Goal: Information Seeking & Learning: Learn about a topic

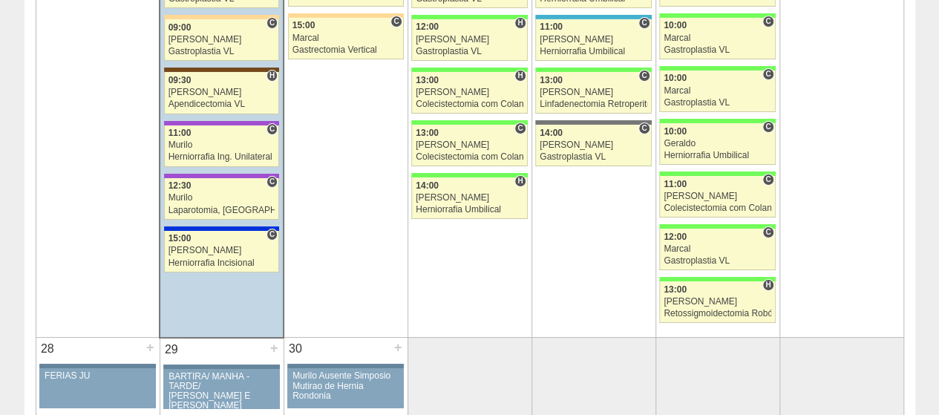
scroll to position [2673, 0]
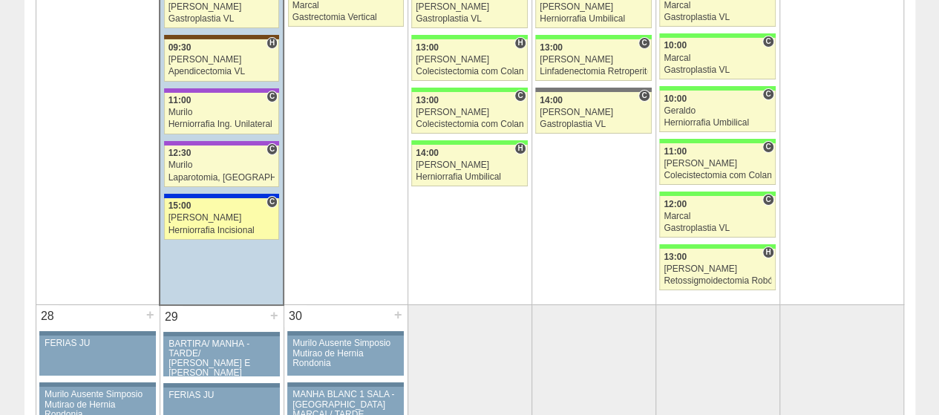
click at [206, 198] on link "88878 Vincit C 15:00 Renato Barretto Herniorrafia Incisional Hospital São Luiz …" at bounding box center [221, 219] width 115 height 42
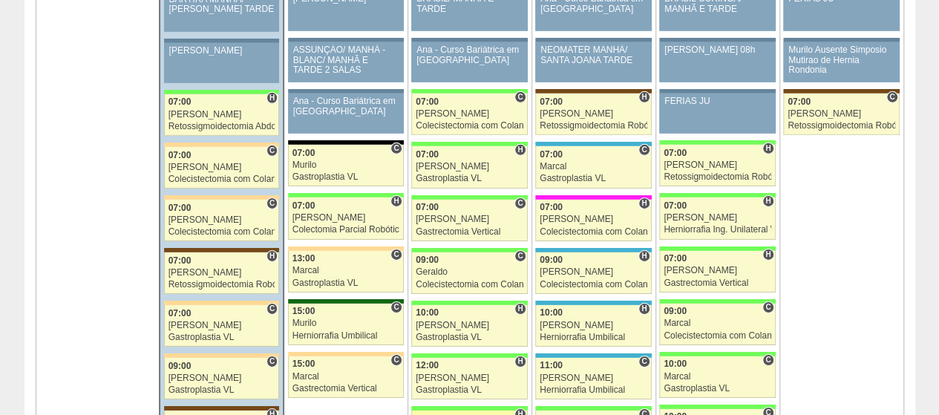
scroll to position [2673, 0]
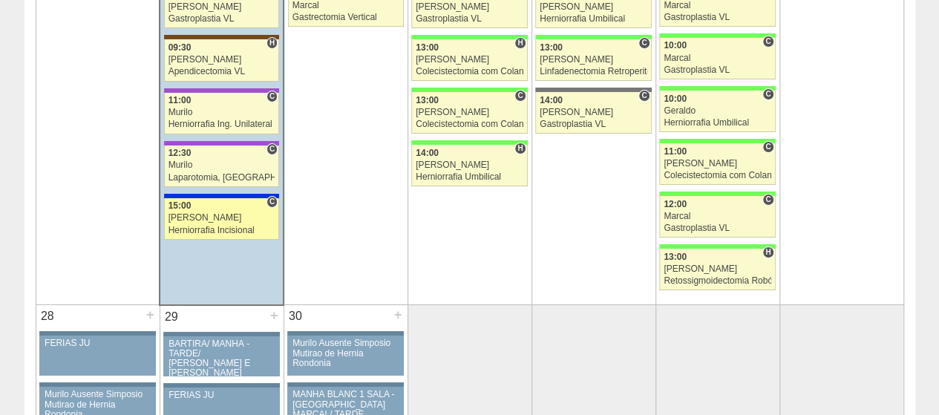
click at [195, 213] on div "[PERSON_NAME]" at bounding box center [222, 218] width 107 height 10
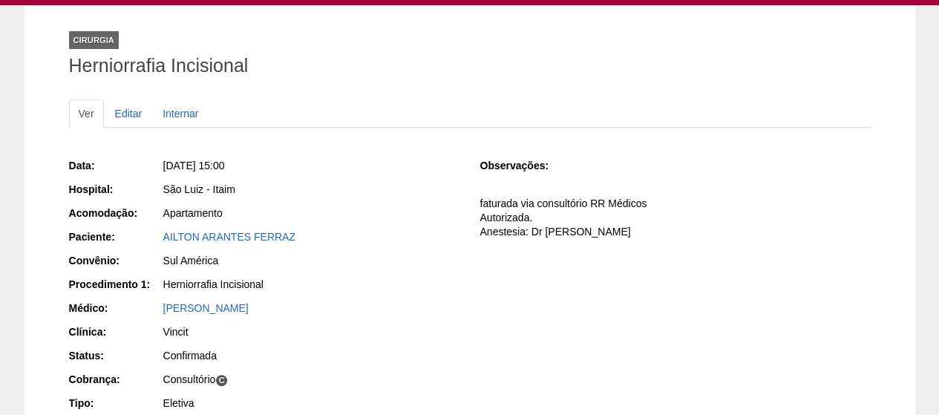
scroll to position [223, 0]
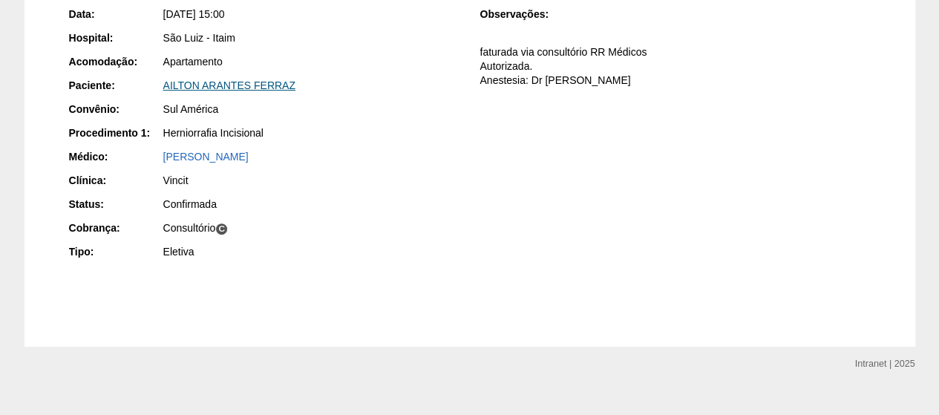
click at [252, 85] on link "AILTON ARANTES FERRAZ" at bounding box center [229, 85] width 132 height 12
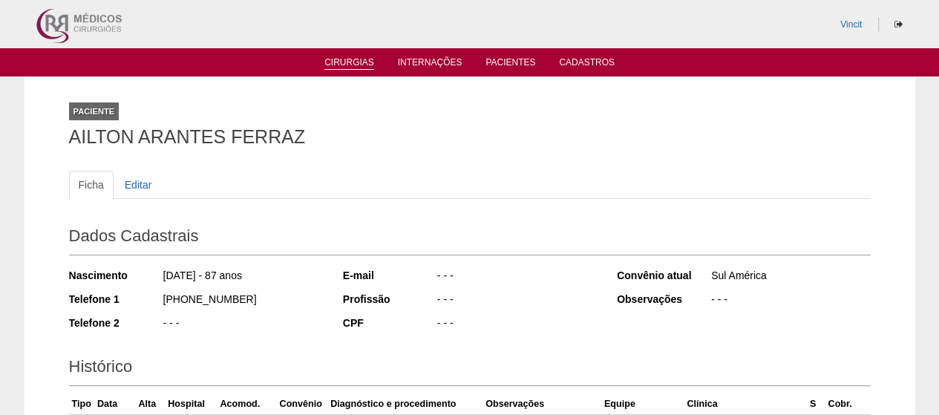
click at [359, 66] on link "Cirurgias" at bounding box center [349, 63] width 50 height 13
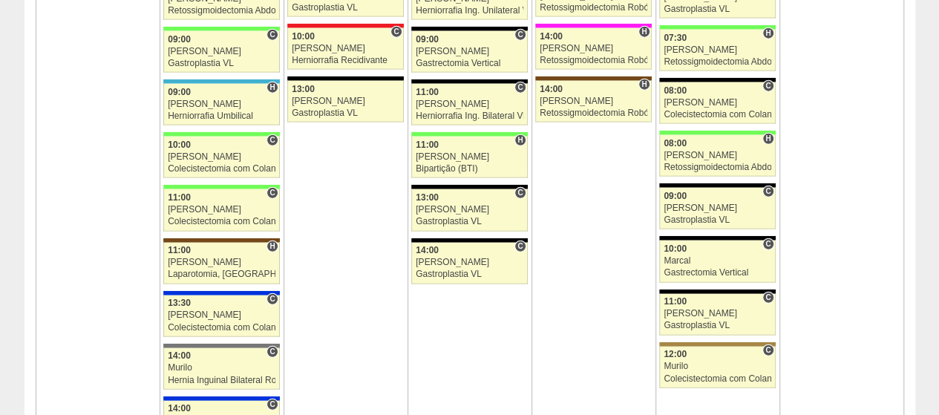
scroll to position [1782, 0]
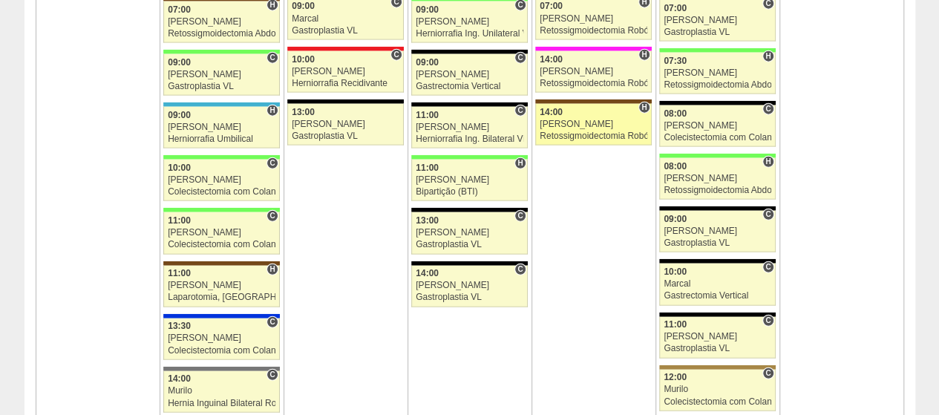
click at [588, 104] on link "88699 Vincit H 14:00 [PERSON_NAME] Retossigmoidectomia Robótica [GEOGRAPHIC_DAT…" at bounding box center [593, 125] width 116 height 42
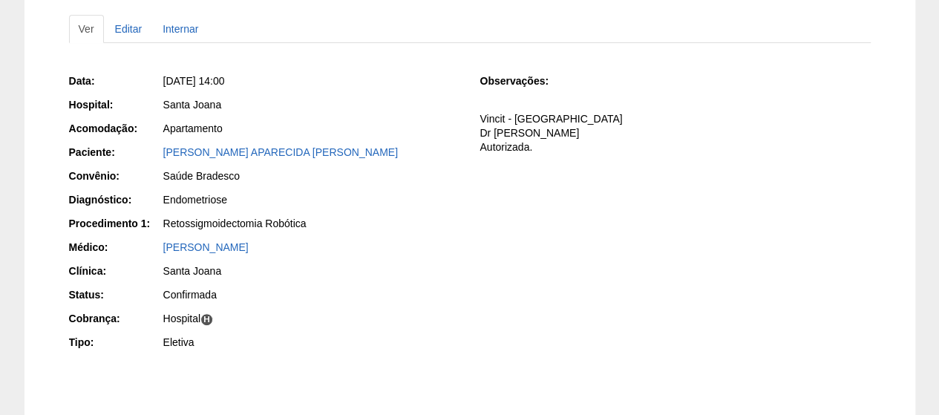
scroll to position [267, 0]
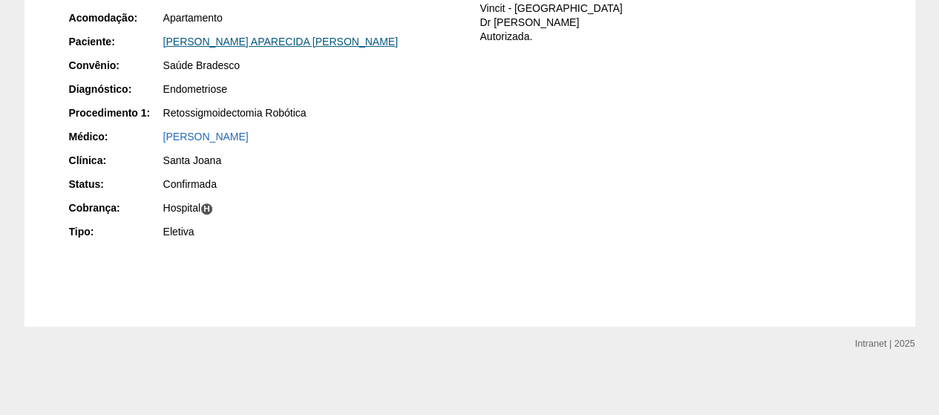
click at [297, 43] on link "[PERSON_NAME] APARECIDA [PERSON_NAME]" at bounding box center [280, 42] width 235 height 12
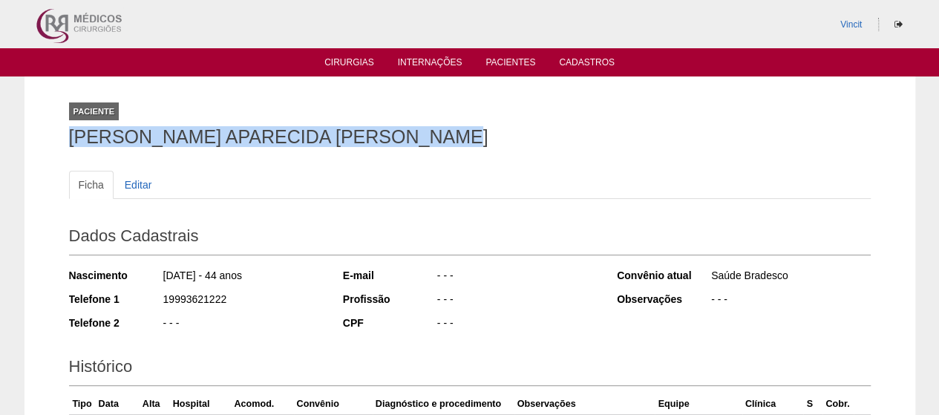
drag, startPoint x: 445, startPoint y: 150, endPoint x: 0, endPoint y: 146, distance: 444.8
click at [0, 146] on div "Paciente [PERSON_NAME] APARECIDA [PERSON_NAME] Ficha Editar Dados Cadastrais Na…" at bounding box center [469, 345] width 939 height 538
copy h1 "[PERSON_NAME] APARECIDA [PERSON_NAME]"
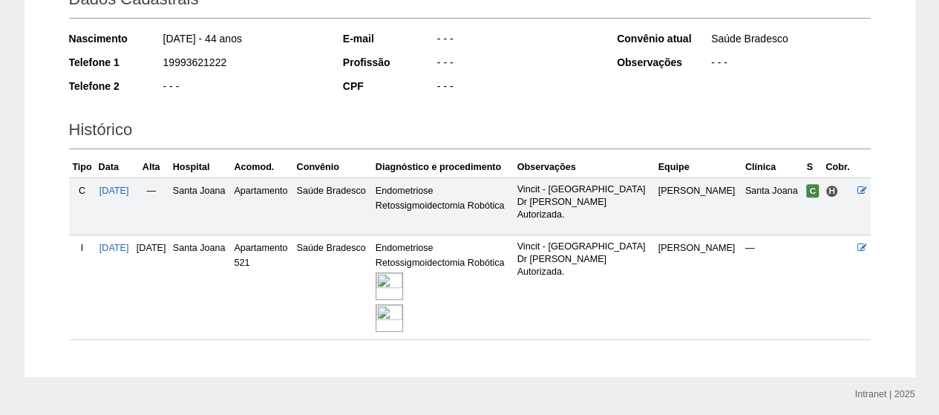
scroll to position [285, 0]
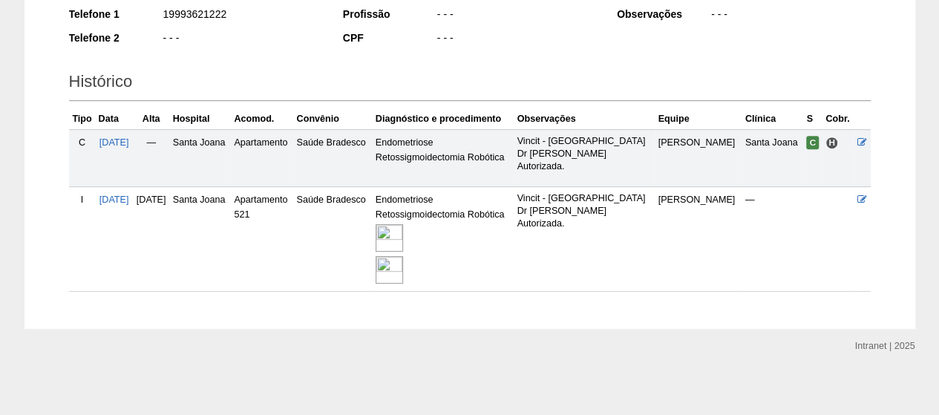
click at [403, 229] on img at bounding box center [389, 237] width 27 height 27
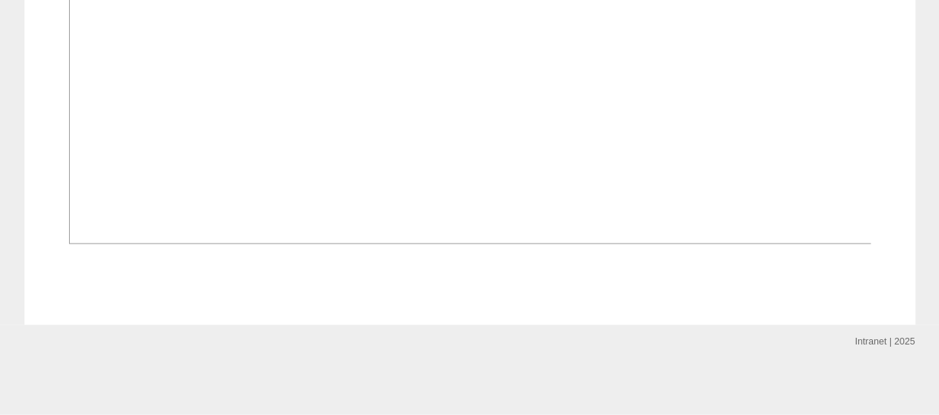
scroll to position [1485, 0]
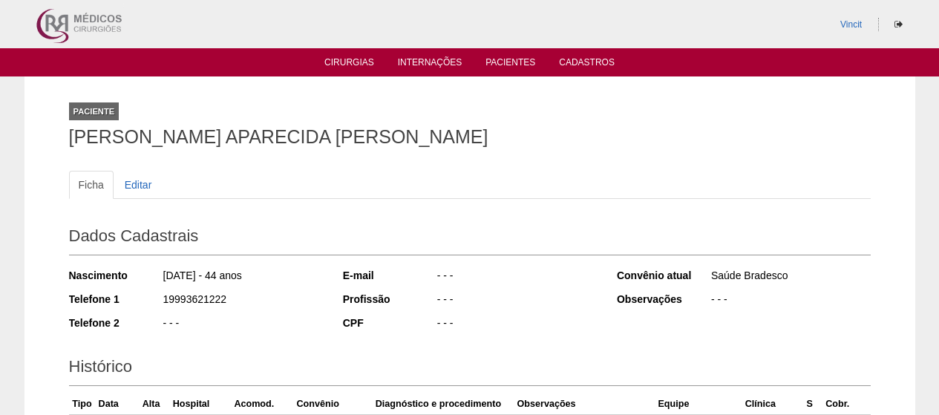
scroll to position [285, 0]
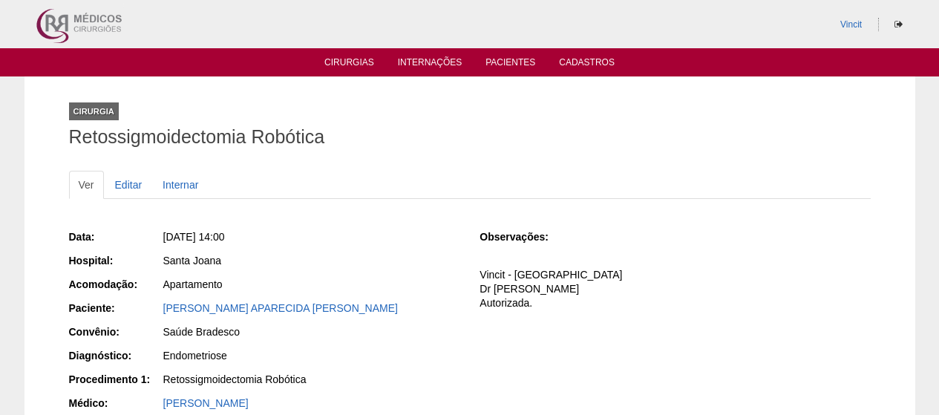
scroll to position [267, 0]
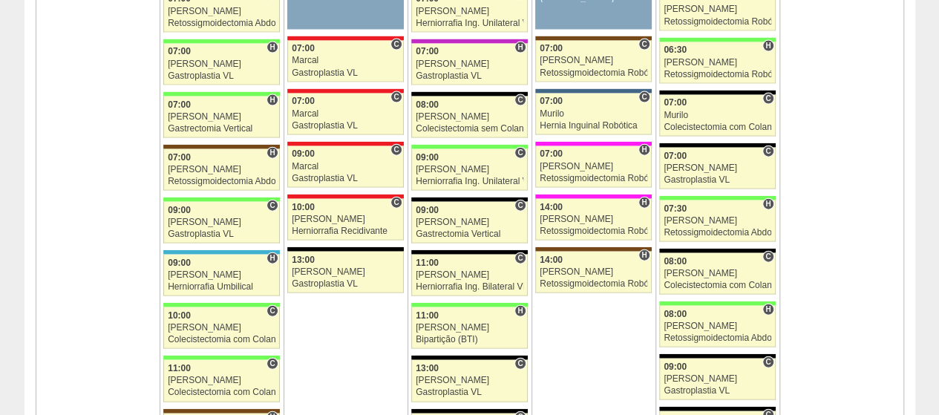
scroll to position [1634, 0]
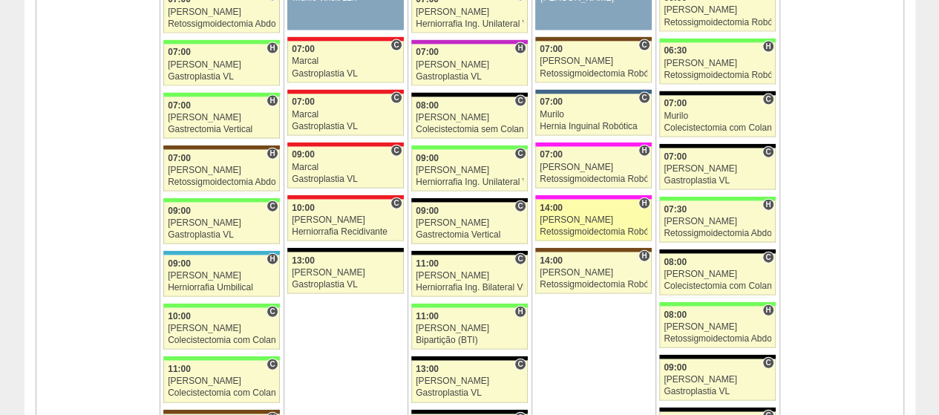
click at [585, 215] on div "[PERSON_NAME]" at bounding box center [594, 220] width 108 height 10
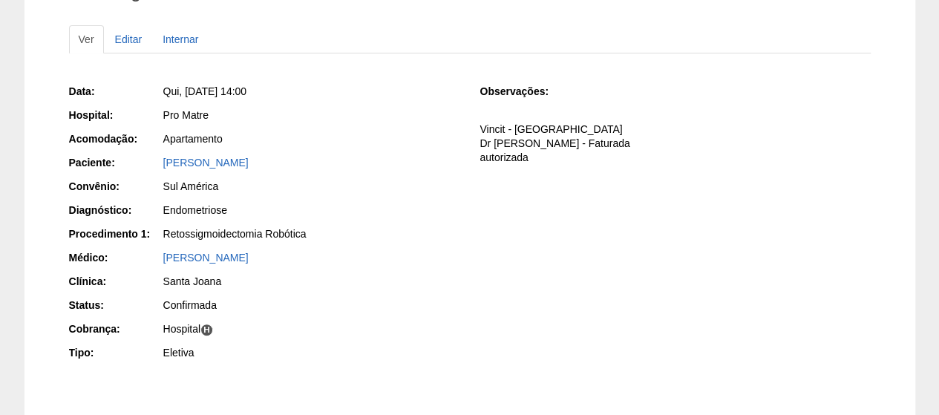
scroll to position [149, 0]
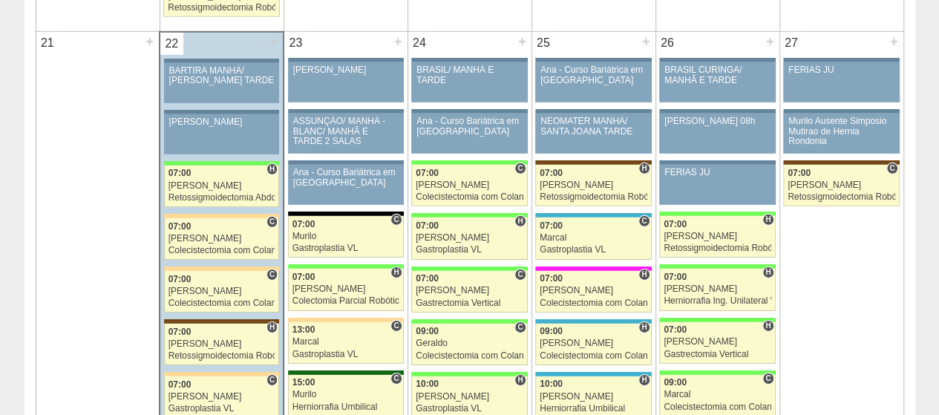
scroll to position [2302, 0]
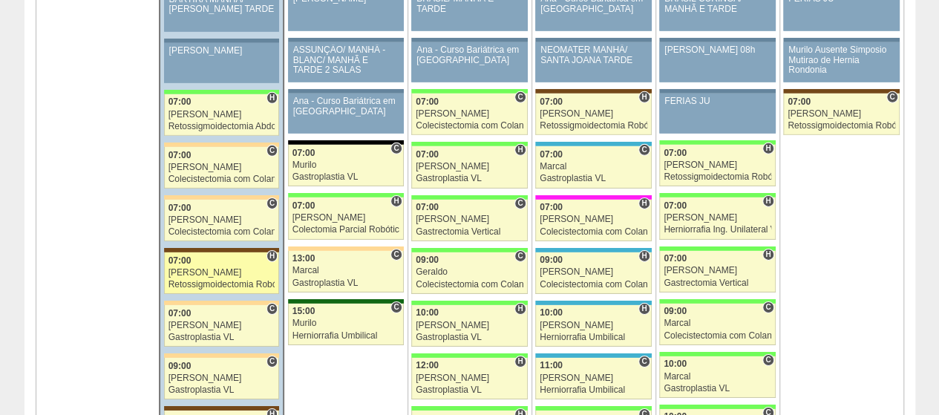
click at [214, 256] on div "07:00" at bounding box center [222, 261] width 107 height 10
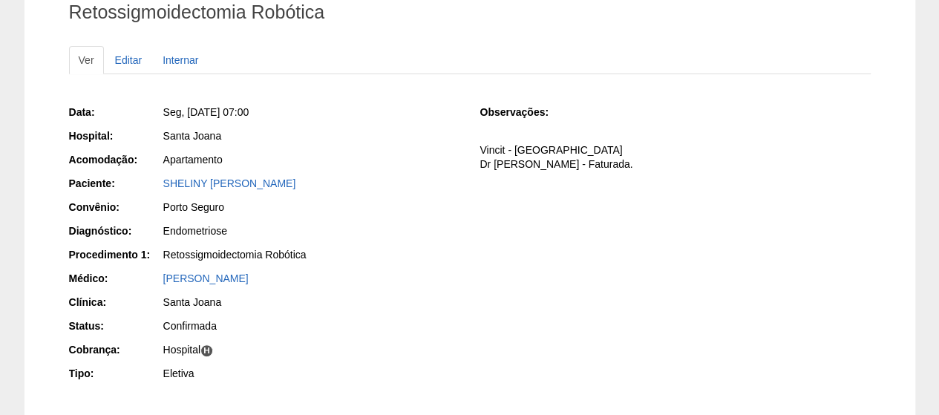
scroll to position [267, 0]
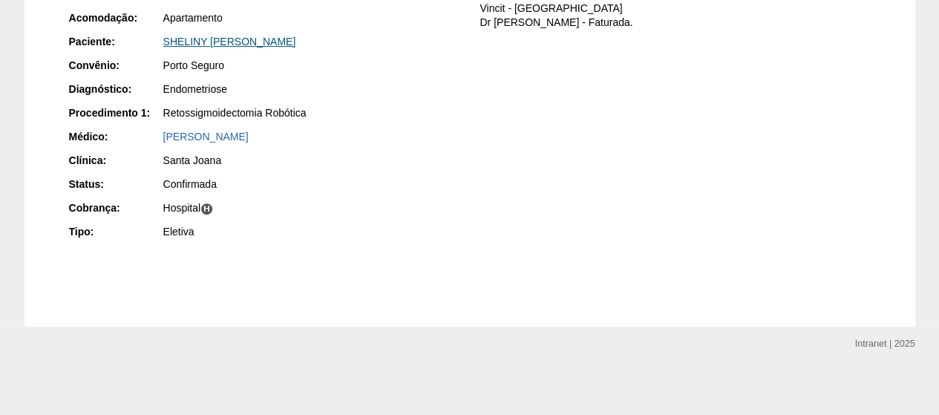
click at [296, 43] on link "SHELINY KARINY PEREIRA DA SILVA" at bounding box center [229, 42] width 133 height 12
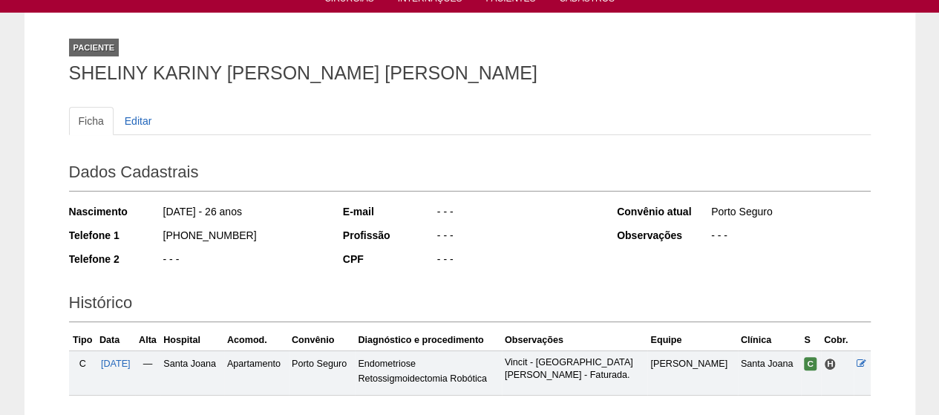
scroll to position [169, 0]
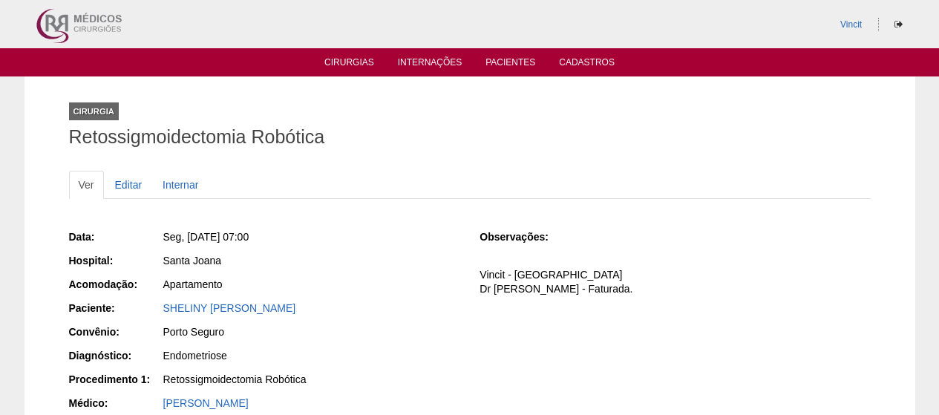
scroll to position [267, 0]
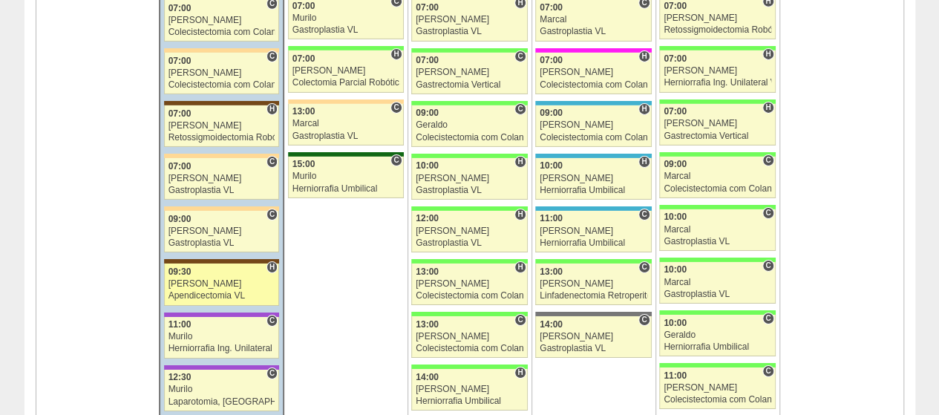
scroll to position [2450, 0]
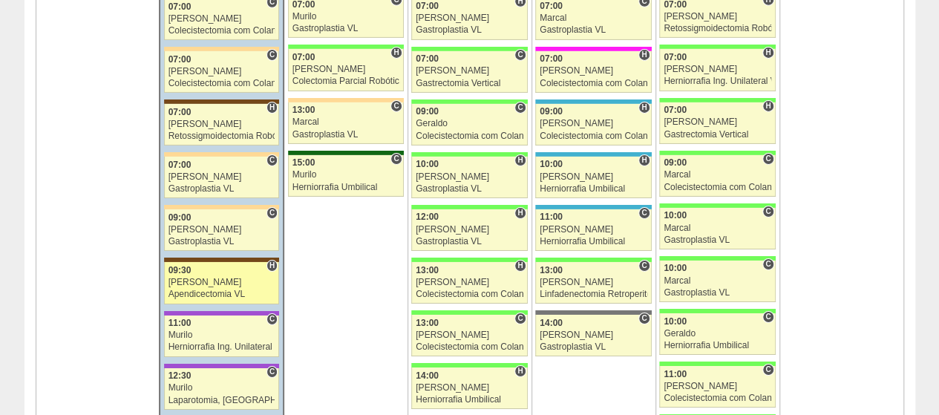
click at [261, 266] on div "09:30" at bounding box center [222, 271] width 107 height 10
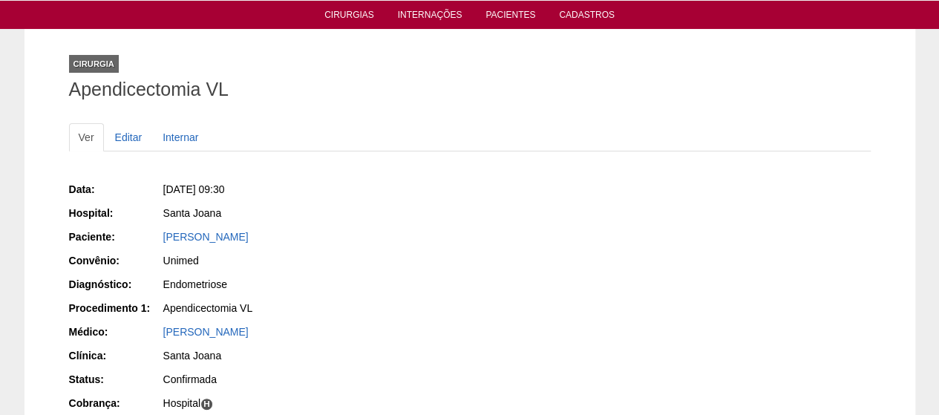
scroll to position [223, 0]
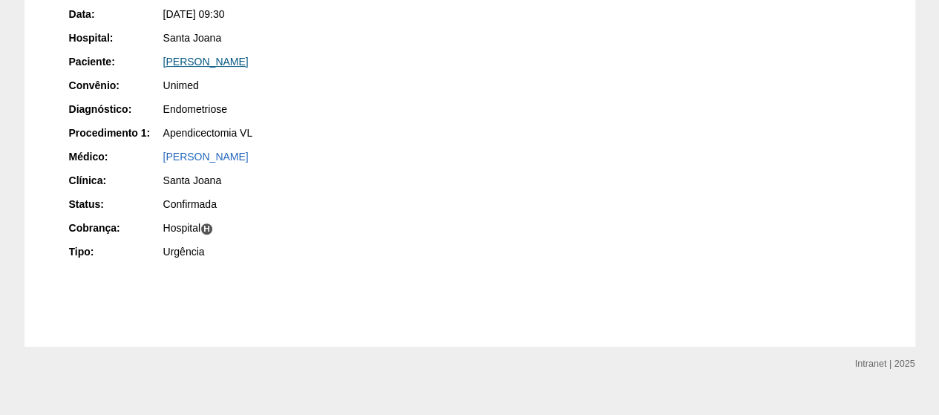
click at [238, 59] on link "[PERSON_NAME]" at bounding box center [205, 62] width 85 height 12
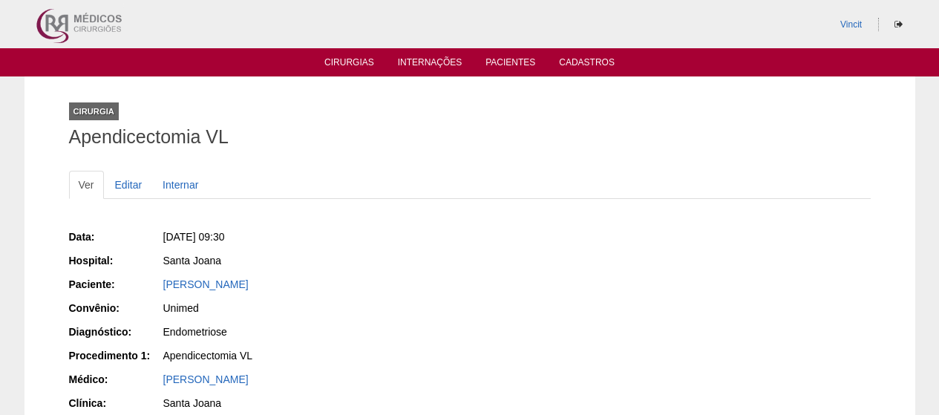
scroll to position [223, 0]
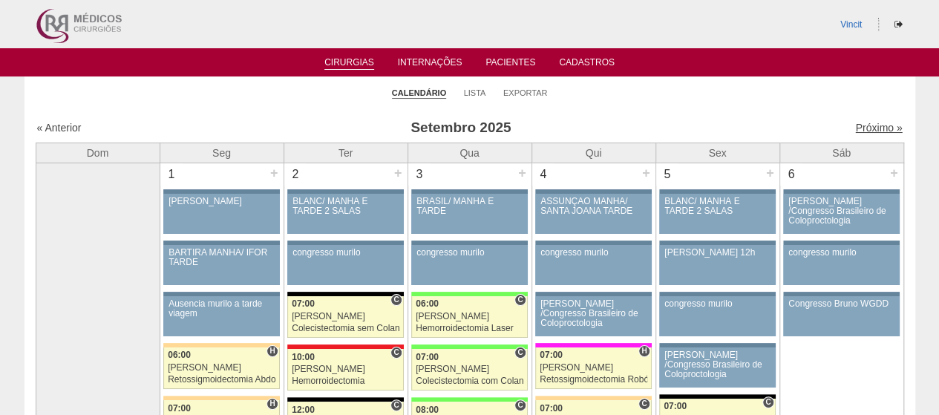
click at [864, 124] on link "Próximo »" at bounding box center [878, 128] width 47 height 12
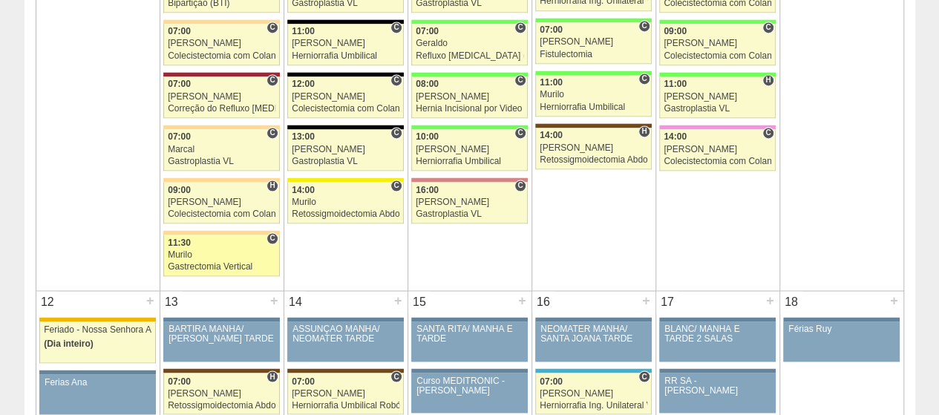
scroll to position [891, 0]
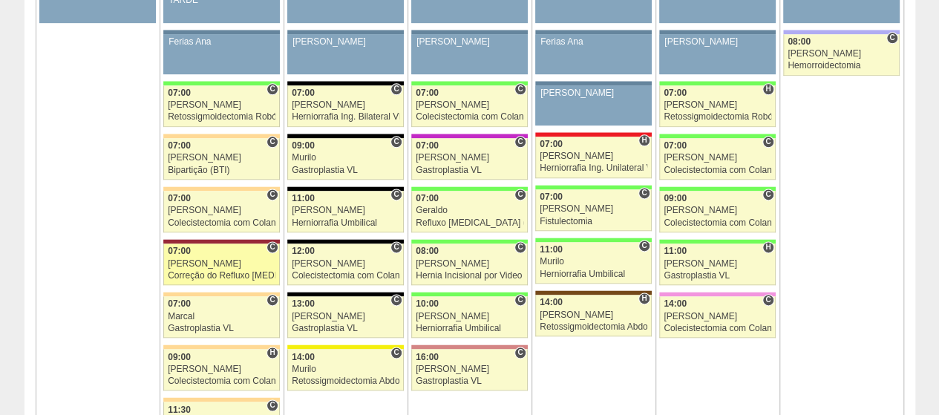
click at [221, 259] on div "[PERSON_NAME]" at bounding box center [222, 264] width 108 height 10
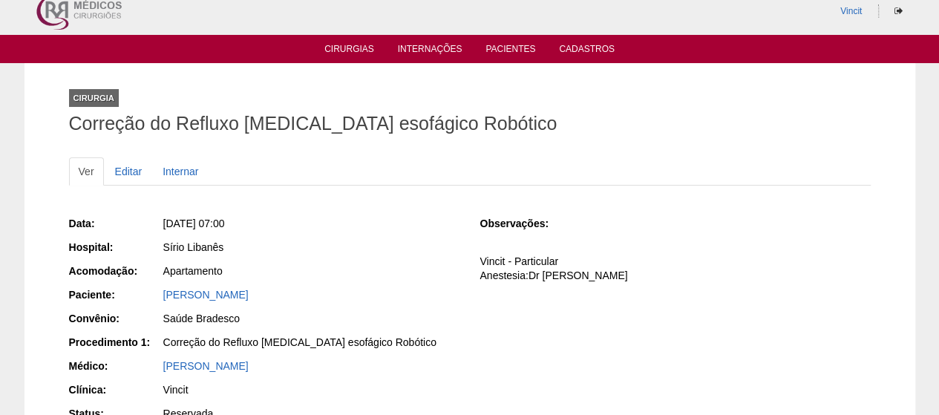
scroll to position [243, 0]
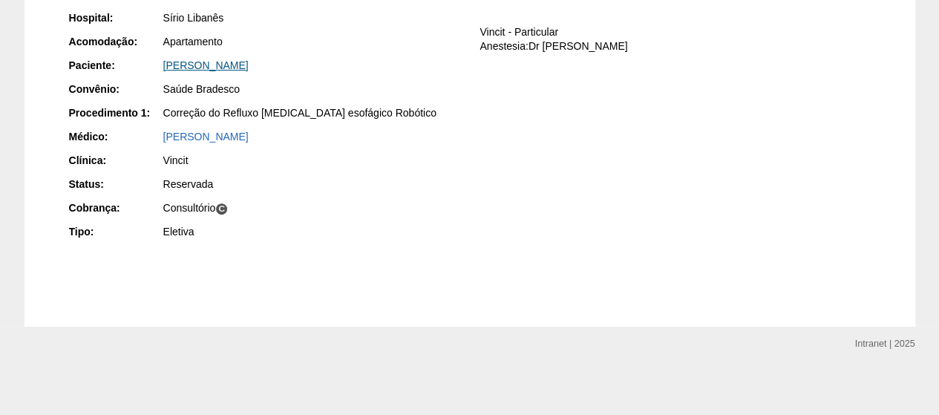
click at [249, 64] on link "[PERSON_NAME]" at bounding box center [205, 65] width 85 height 12
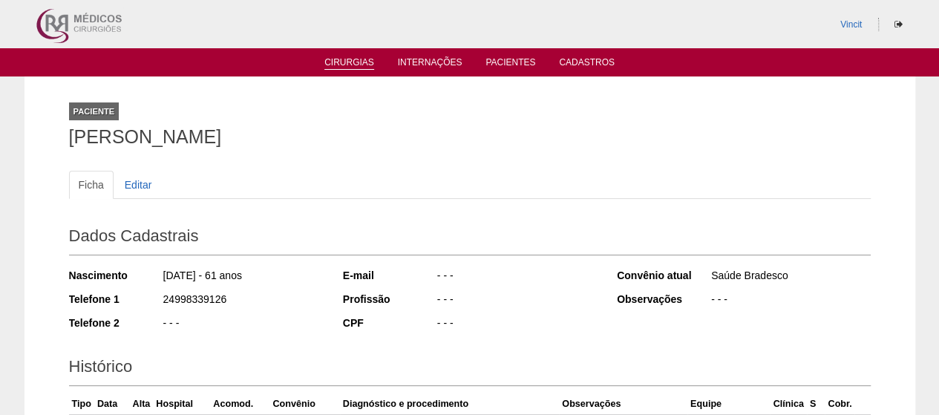
click at [364, 59] on link "Cirurgias" at bounding box center [349, 63] width 50 height 13
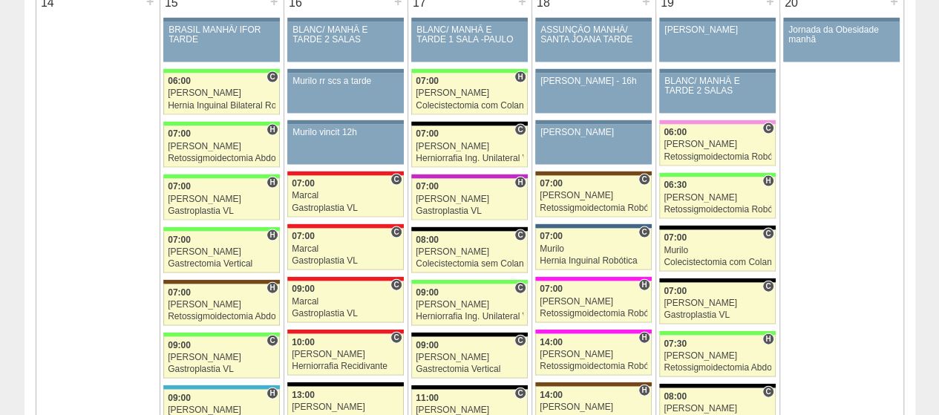
scroll to position [1485, 0]
